Goal: Find contact information: Obtain details needed to contact an individual or organization

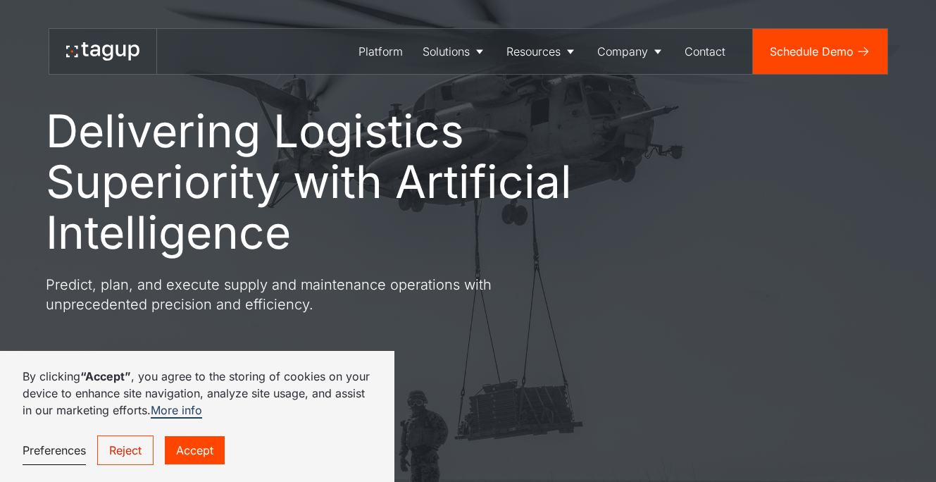
click at [203, 449] on link "Accept" at bounding box center [195, 450] width 60 height 28
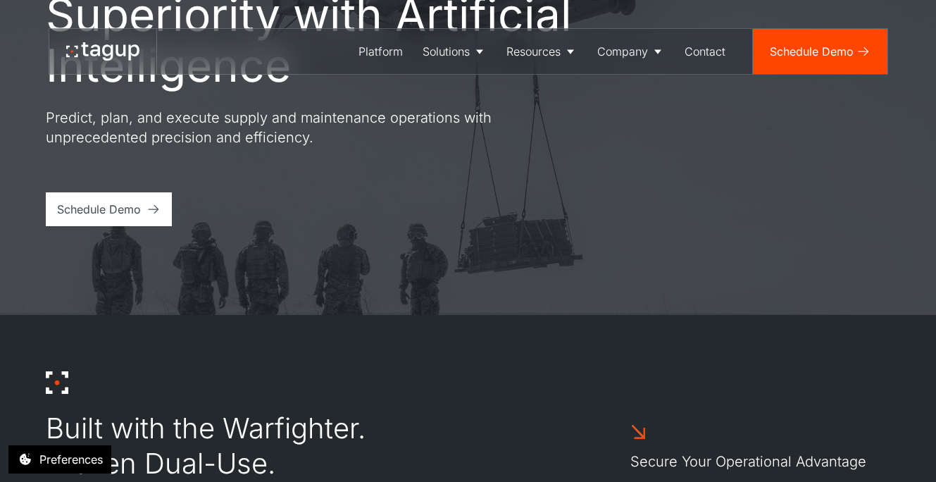
scroll to position [33, 0]
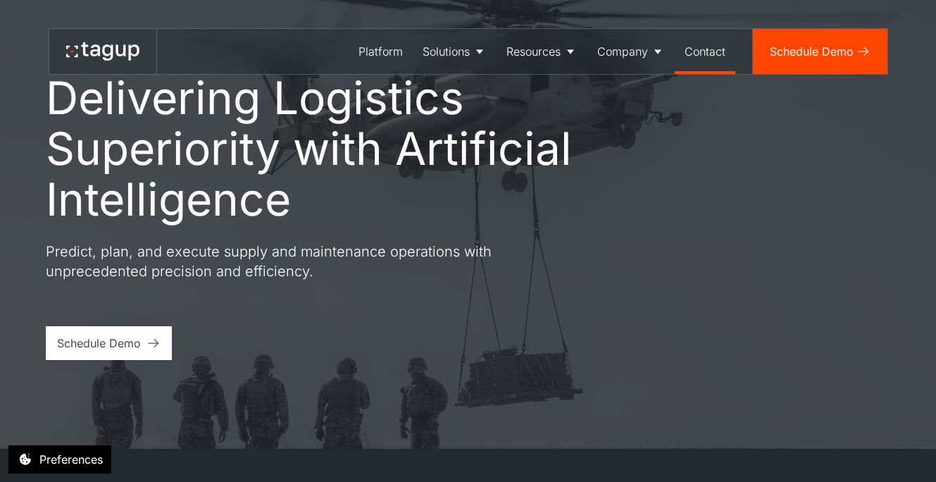
click at [704, 51] on div "Contact" at bounding box center [705, 51] width 41 height 17
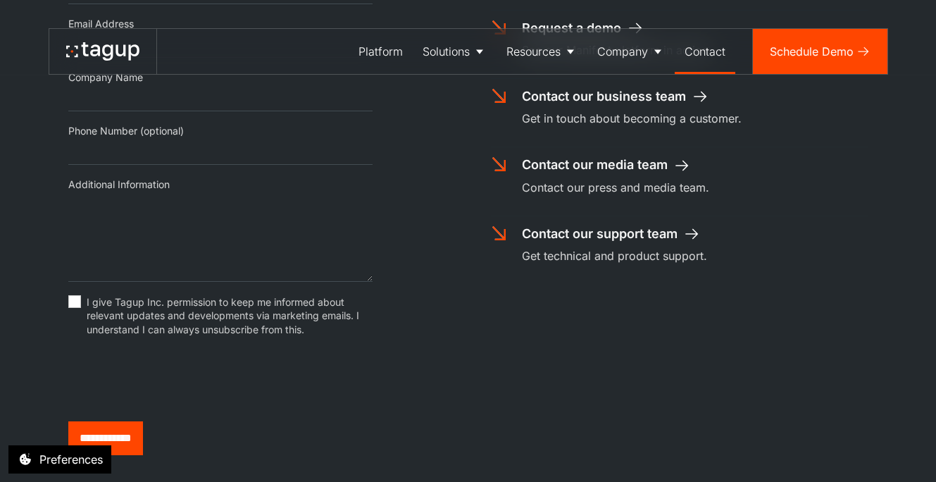
scroll to position [432, 0]
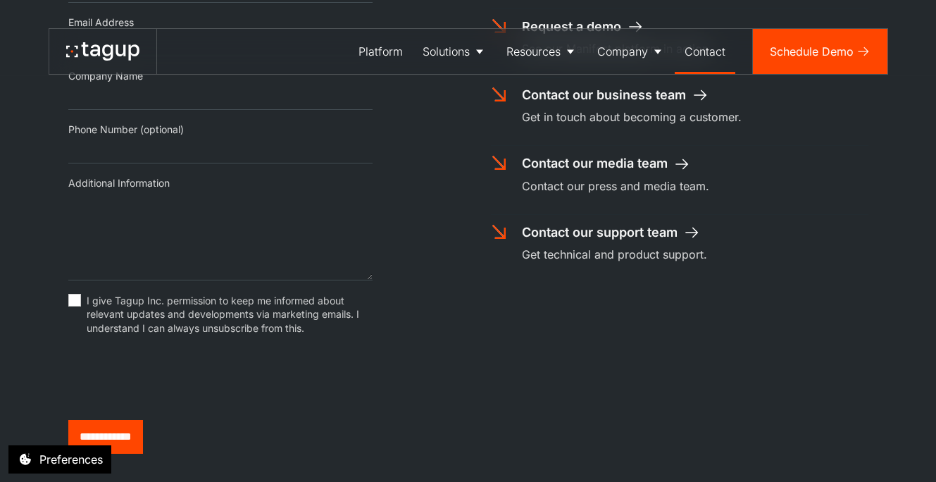
click at [592, 226] on div "Contact our support team" at bounding box center [600, 232] width 156 height 18
click at [606, 168] on div "Contact our media team" at bounding box center [595, 163] width 146 height 18
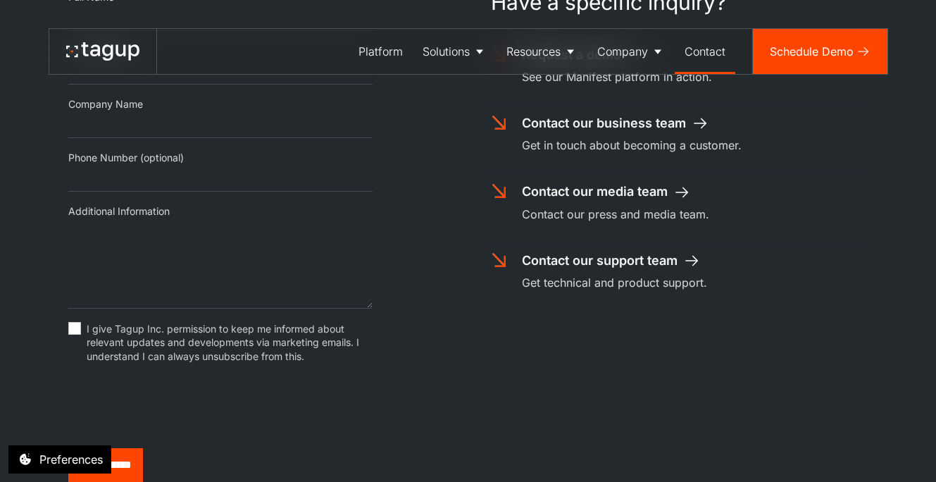
scroll to position [374, 0]
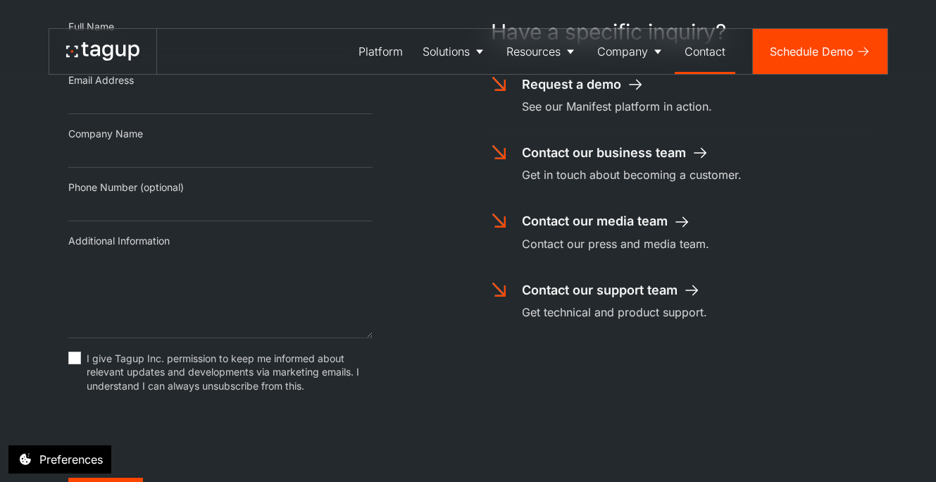
click at [643, 156] on div "Contact our business team" at bounding box center [604, 153] width 164 height 18
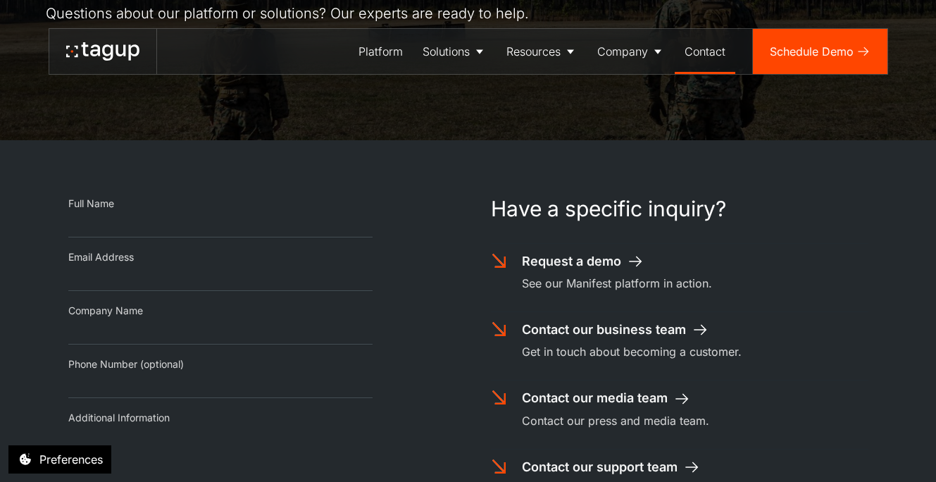
scroll to position [0, 0]
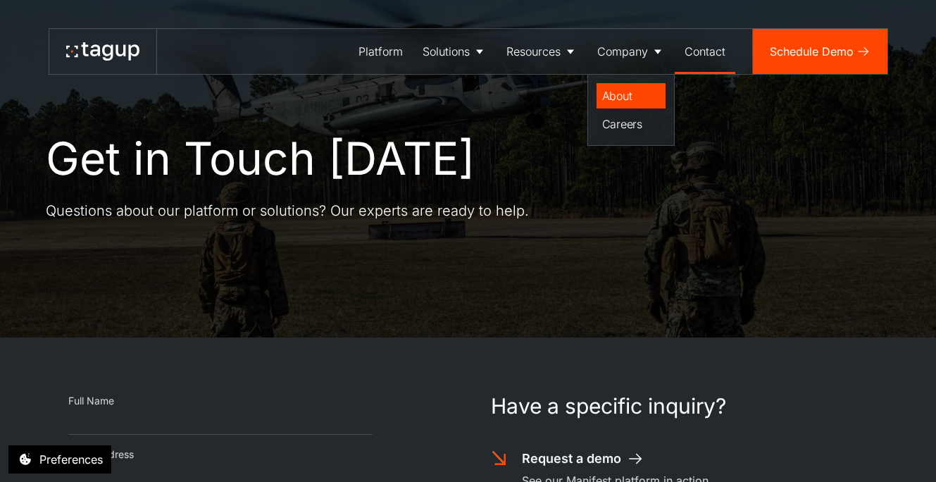
click at [635, 89] on div "About" at bounding box center [631, 95] width 58 height 17
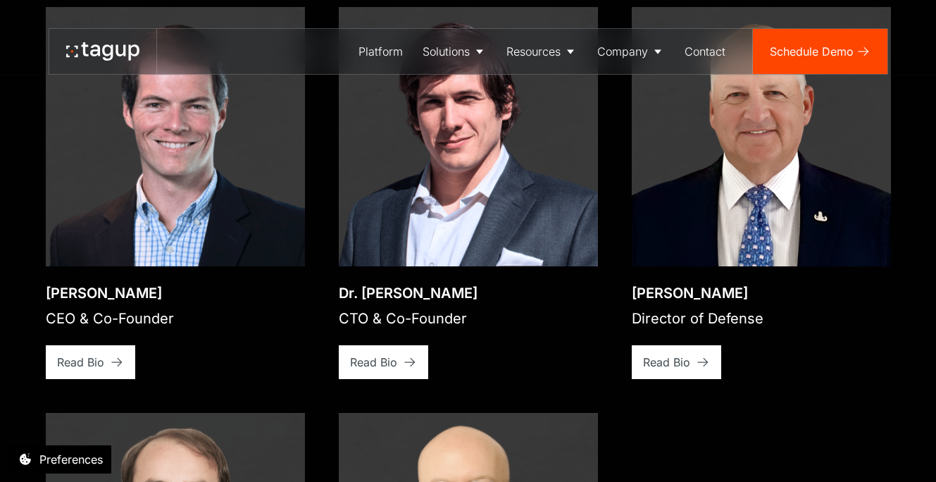
scroll to position [2056, 0]
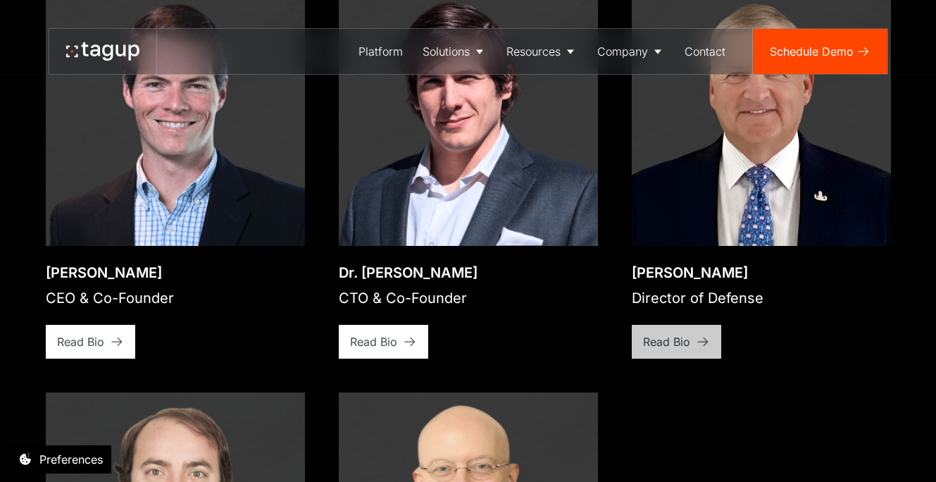
click at [697, 335] on icon at bounding box center [703, 342] width 14 height 14
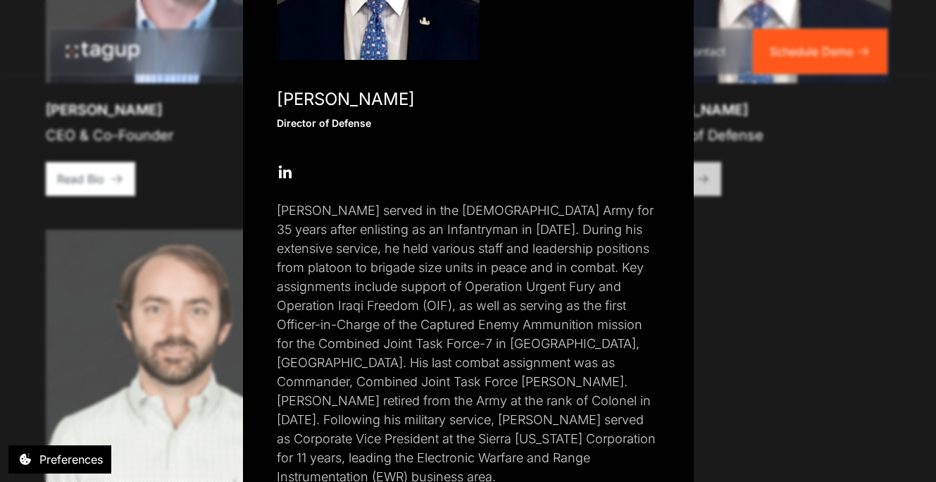
scroll to position [230, 0]
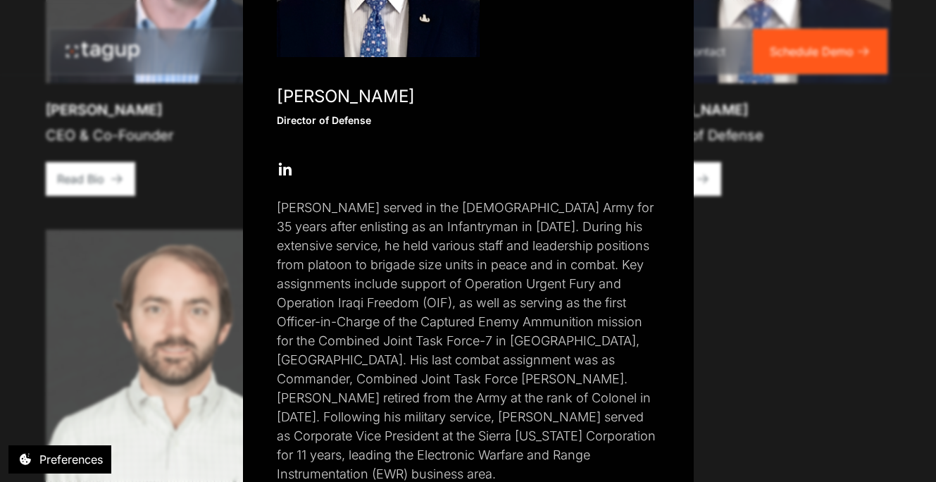
click at [781, 239] on div "Close popup Paul Plemmons Director of Defense Open Open Twitter profile Send Em…" at bounding box center [468, 241] width 936 height 482
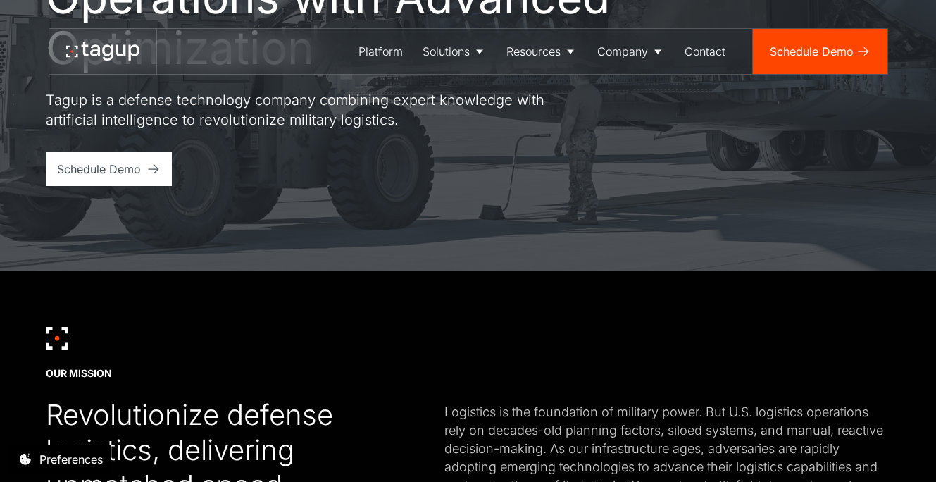
scroll to position [0, 0]
